Goal: Information Seeking & Learning: Learn about a topic

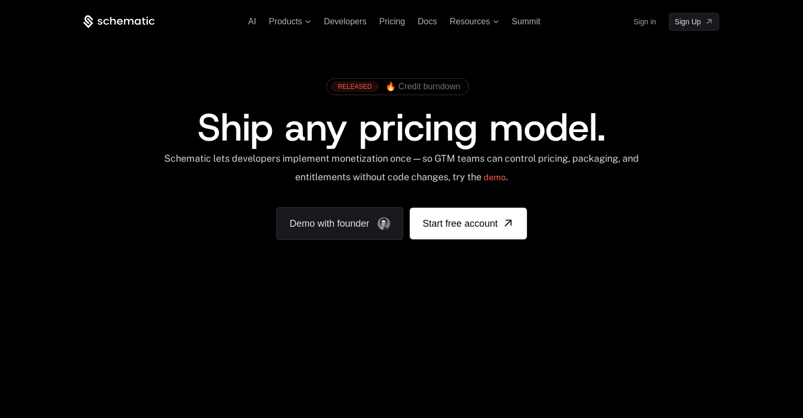
click at [639, 179] on div "Schematic lets developers implement monetization once — so GTM teams can contro…" at bounding box center [401, 171] width 477 height 37
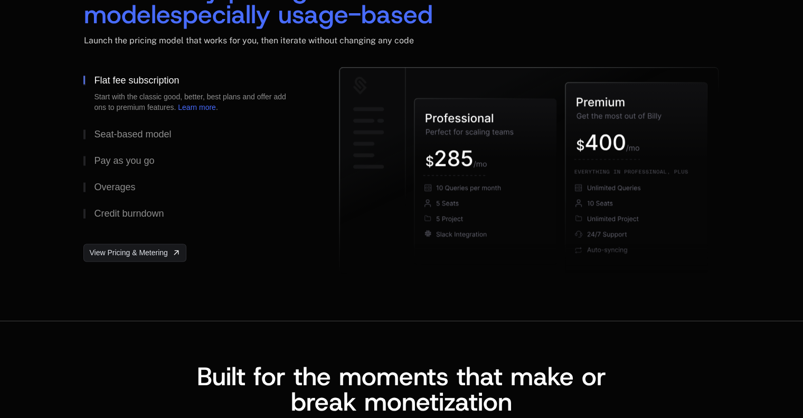
scroll to position [1664, 0]
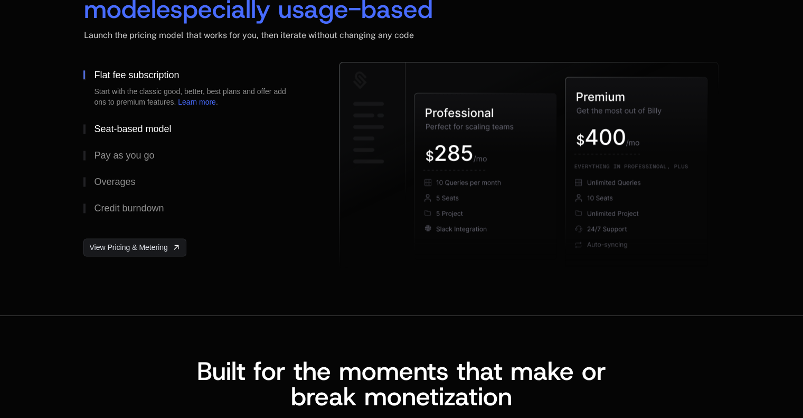
click at [135, 126] on div "Seat-based model" at bounding box center [132, 129] width 77 height 10
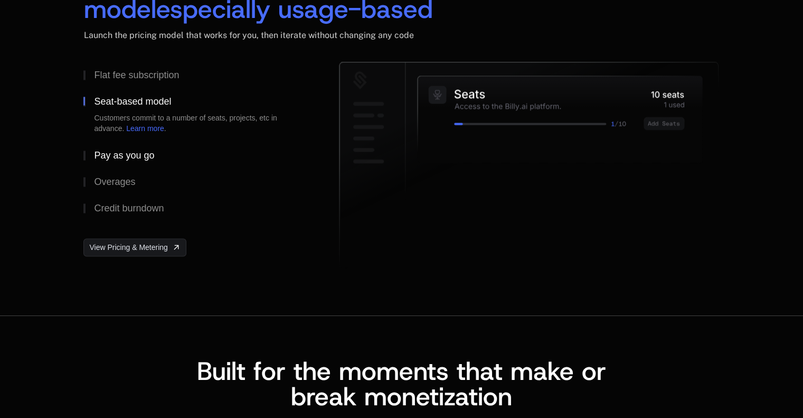
click at [125, 151] on div "Pay as you go" at bounding box center [124, 155] width 60 height 10
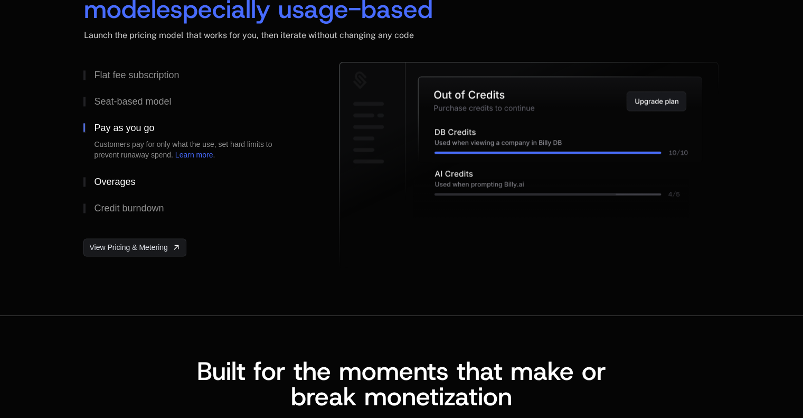
click at [99, 177] on div "Overages" at bounding box center [114, 182] width 41 height 10
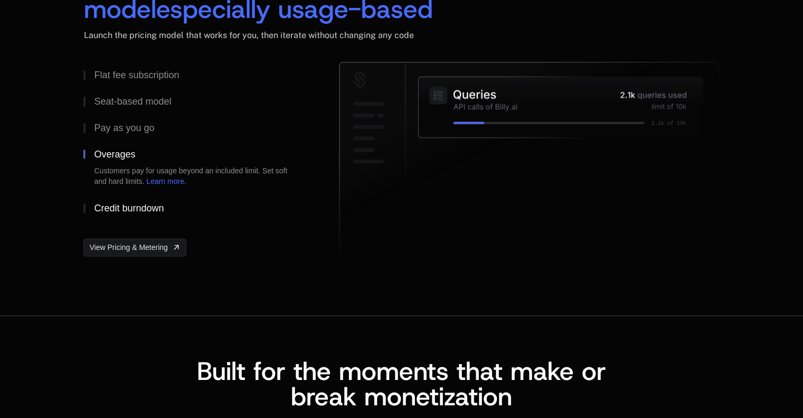
click at [130, 213] on button "Credit burndown" at bounding box center [194, 208] width 222 height 26
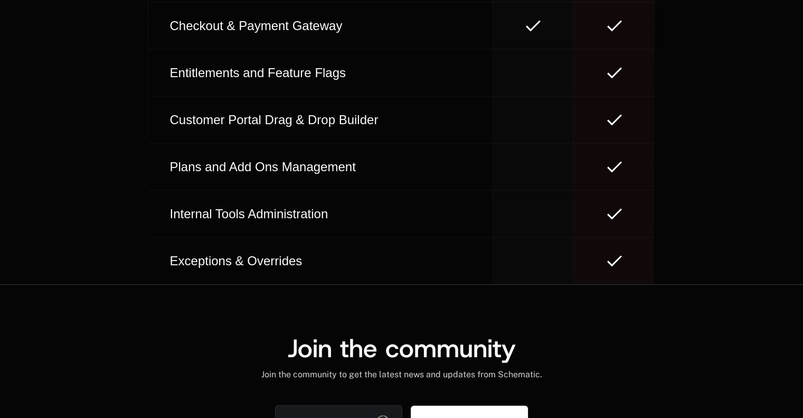
scroll to position [6574, 0]
